Goal: Information Seeking & Learning: Learn about a topic

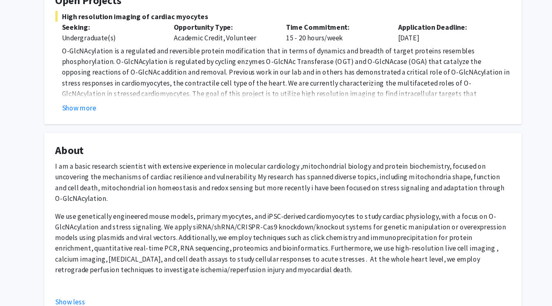
scroll to position [137, 0]
click at [108, 114] on p "O-GlcNAcylation is a regulated and reversible protein modification that in term…" at bounding box center [279, 96] width 410 height 59
click at [103, 126] on button "Show more" at bounding box center [89, 125] width 31 height 10
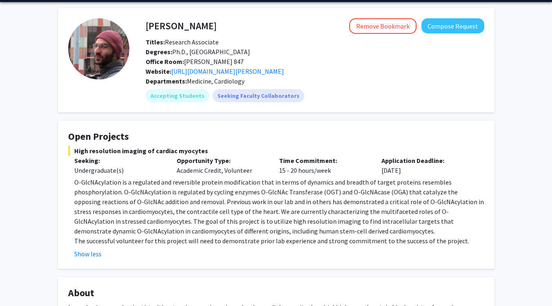
scroll to position [20, 0]
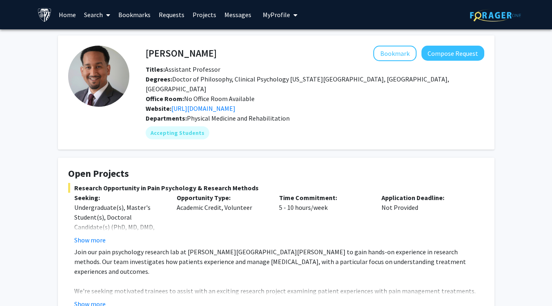
scroll to position [403, 0]
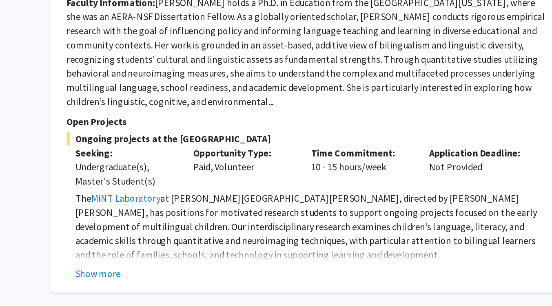
scroll to position [1373, 0]
click at [180, 279] on button "Show more" at bounding box center [192, 284] width 31 height 10
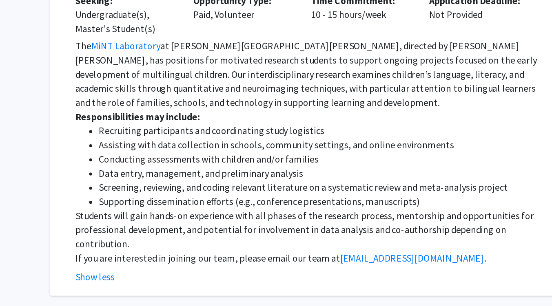
scroll to position [1479, 0]
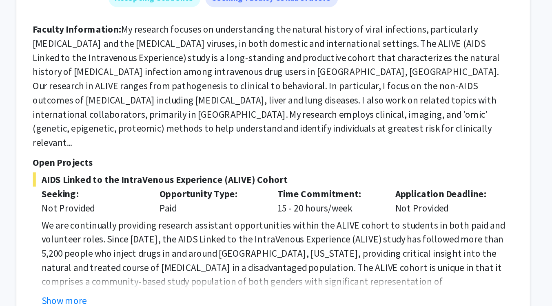
scroll to position [2898, 0]
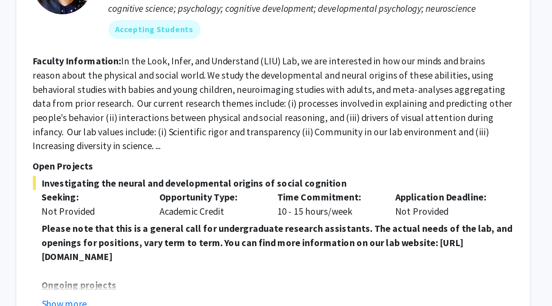
scroll to position [2876, 0]
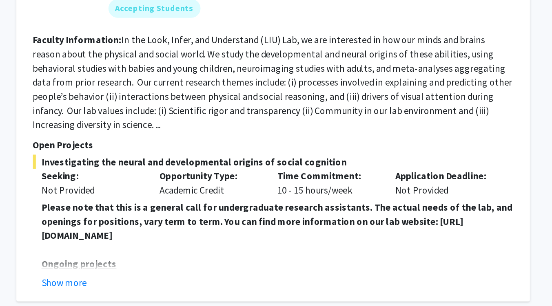
click at [185, 285] on button "Show more" at bounding box center [192, 290] width 31 height 10
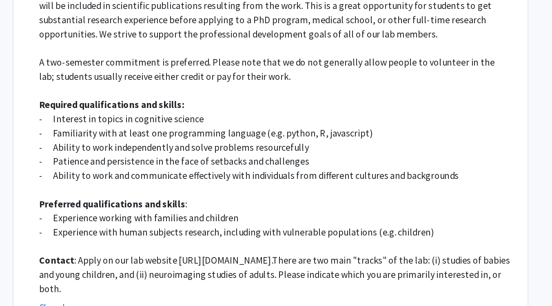
scroll to position [3104, 0]
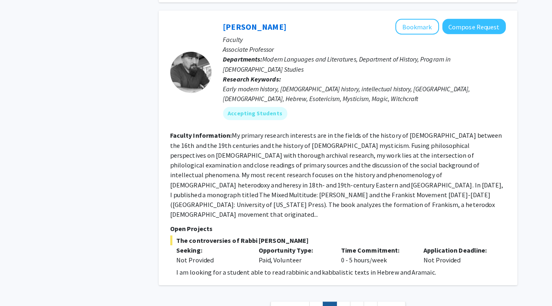
scroll to position [2999, 0]
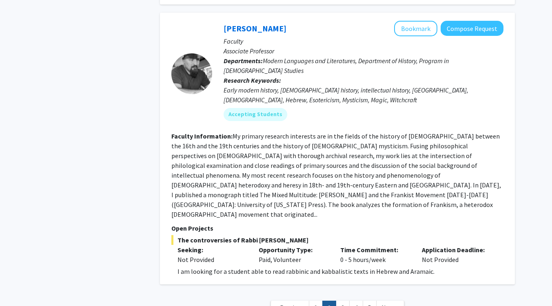
click at [319, 301] on link "1" at bounding box center [316, 308] width 14 height 14
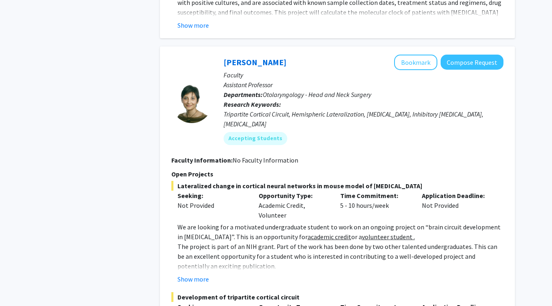
scroll to position [3848, 0]
click at [189, 274] on button "Show more" at bounding box center [192, 279] width 31 height 10
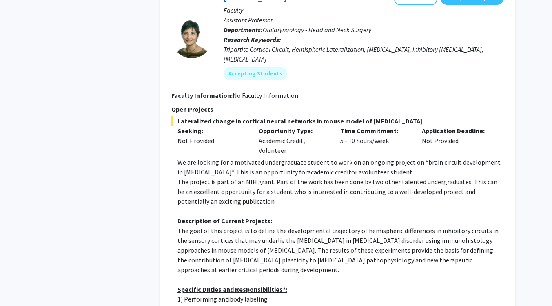
scroll to position [3911, 0]
